Goal: Check status

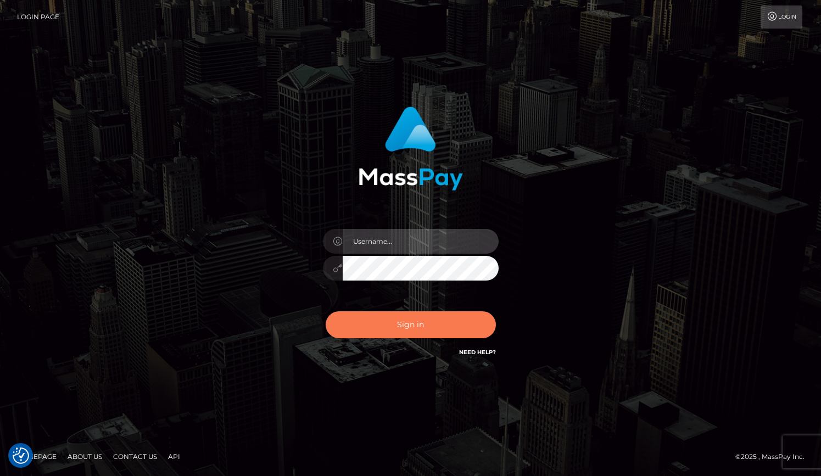
type input "grace.rush"
click at [362, 319] on button "Sign in" at bounding box center [411, 324] width 170 height 27
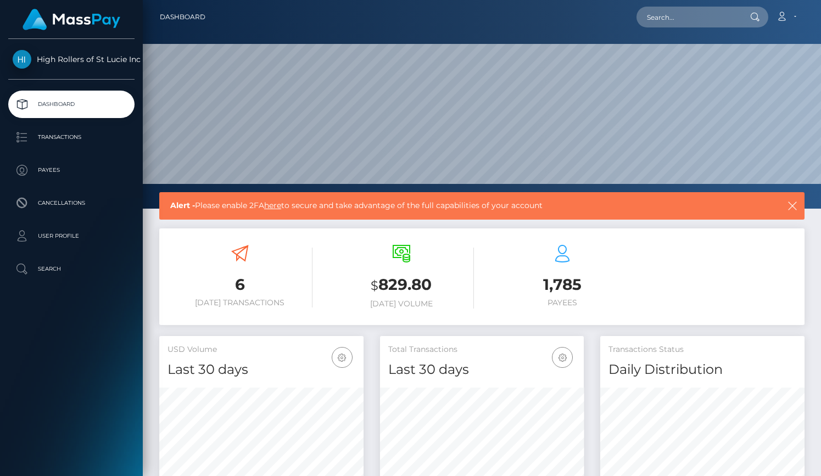
scroll to position [194, 204]
click at [86, 132] on p "Transactions" at bounding box center [71, 137] width 117 height 16
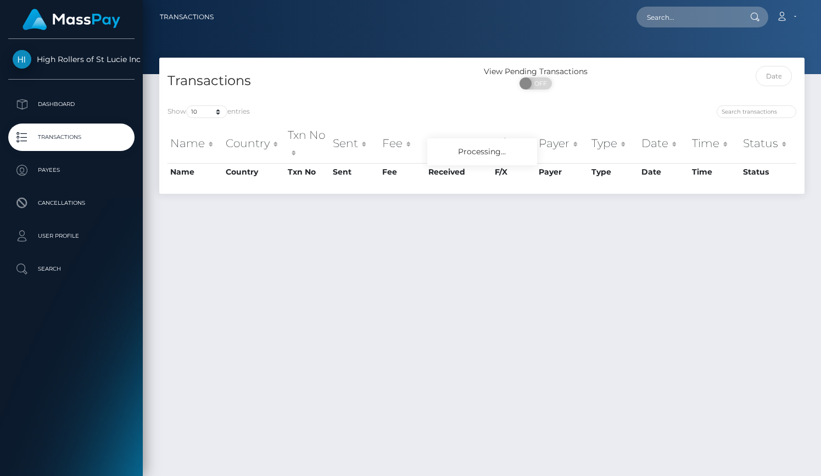
click at [204, 97] on div "Transactions" at bounding box center [320, 81] width 323 height 31
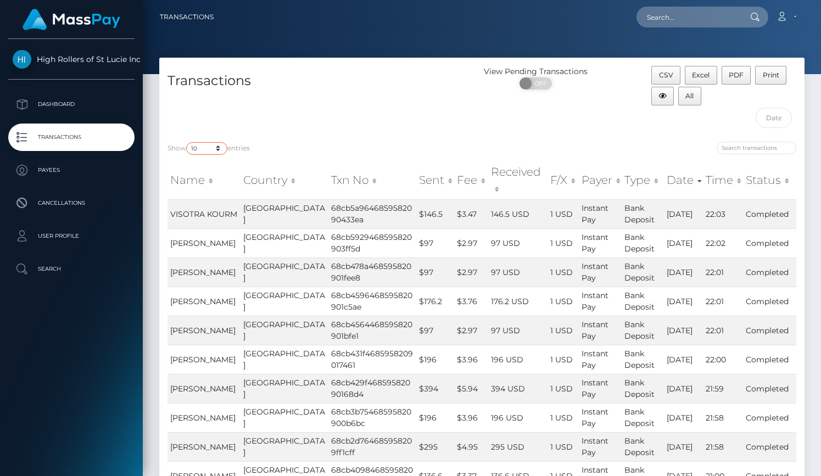
click at [214, 148] on select "10 25 50 100 250 500 1,000 3,500" at bounding box center [206, 148] width 41 height 13
select select "3500"
click at [187, 142] on select "10 25 50 100 250 500 1,000 3,500" at bounding box center [206, 148] width 41 height 13
click at [310, 72] on h4 "Transactions" at bounding box center [320, 80] width 306 height 19
click at [338, 138] on div "Show 10 25 50 100 250 500 1,000 3,500 entries Name Country Txn No Sent Fee Rece…" at bounding box center [481, 334] width 645 height 402
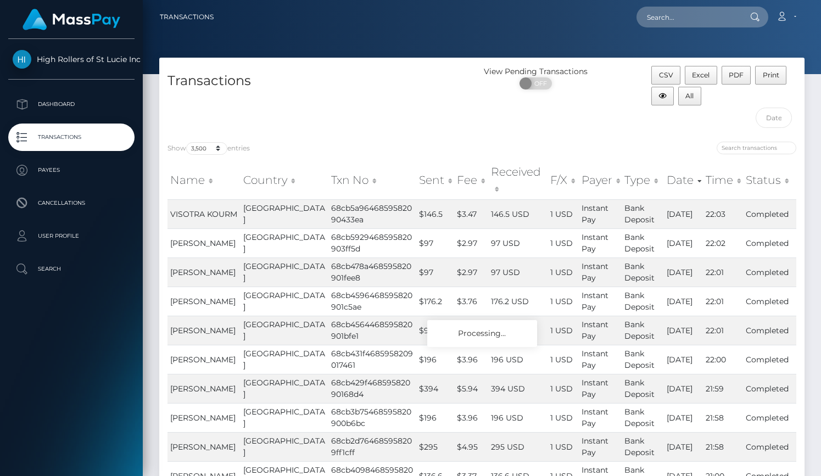
click at [376, 127] on div "Transactions" at bounding box center [320, 100] width 323 height 68
click at [363, 137] on div "Show 10 25 50 100 250 500 1,000 3,500 entries Name Country Txn No Sent Fee Rece…" at bounding box center [481, 334] width 645 height 402
click at [285, 146] on div "Show 10 25 50 100 250 500 1,000 3,500 entries" at bounding box center [320, 149] width 306 height 15
click at [337, 121] on div "Transactions" at bounding box center [320, 100] width 323 height 68
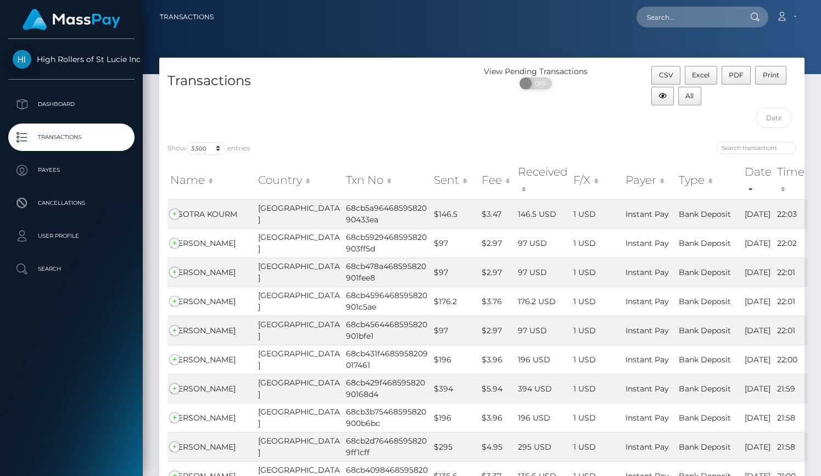
scroll to position [1704, 0]
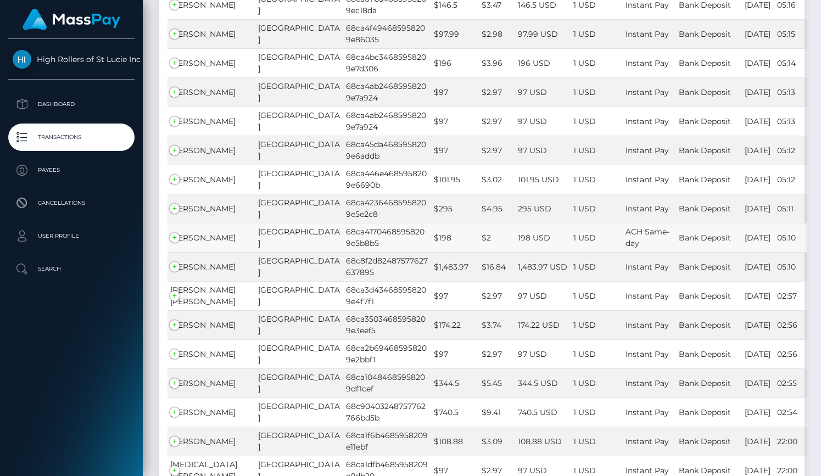
click at [177, 236] on td "[PERSON_NAME]" at bounding box center [211, 237] width 88 height 29
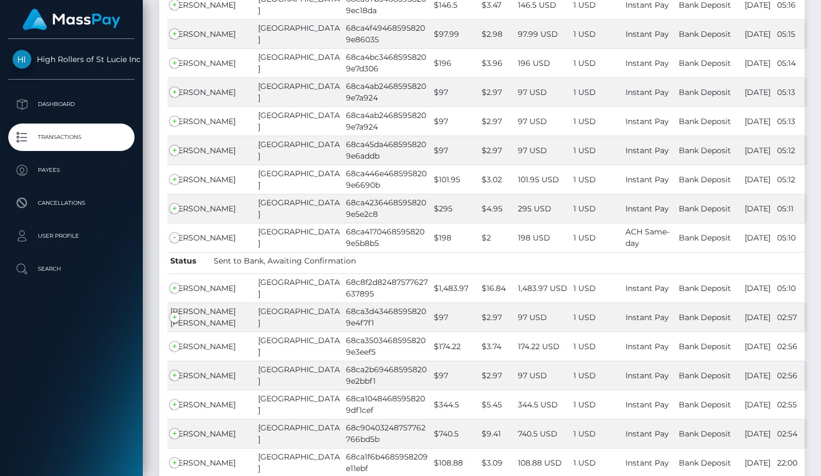
click at [207, 262] on span "Status" at bounding box center [190, 261] width 41 height 12
drag, startPoint x: 207, startPoint y: 262, endPoint x: 353, endPoint y: 266, distance: 145.5
click at [353, 266] on li "Status Sent to Bank, Awaiting Confirmation" at bounding box center [263, 262] width 186 height 15
copy li "Status Sent to Bank, Awaiting Confirmation"
click at [366, 261] on td "Status Sent to Bank, Awaiting Confirmation" at bounding box center [487, 262] width 640 height 21
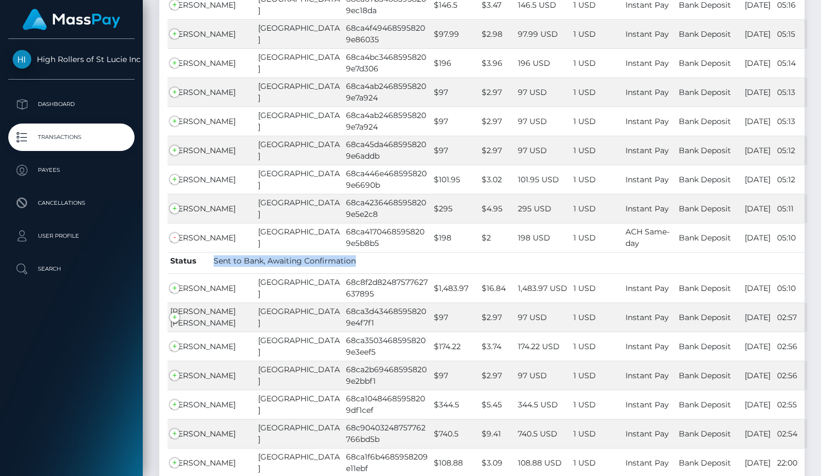
drag, startPoint x: 366, startPoint y: 261, endPoint x: 214, endPoint y: 264, distance: 152.1
click at [214, 264] on td "Status Sent to Bank, Awaiting Confirmation" at bounding box center [487, 262] width 640 height 21
copy span "Sent to Bank, Awaiting Confirmation"
